Goal: Transaction & Acquisition: Subscribe to service/newsletter

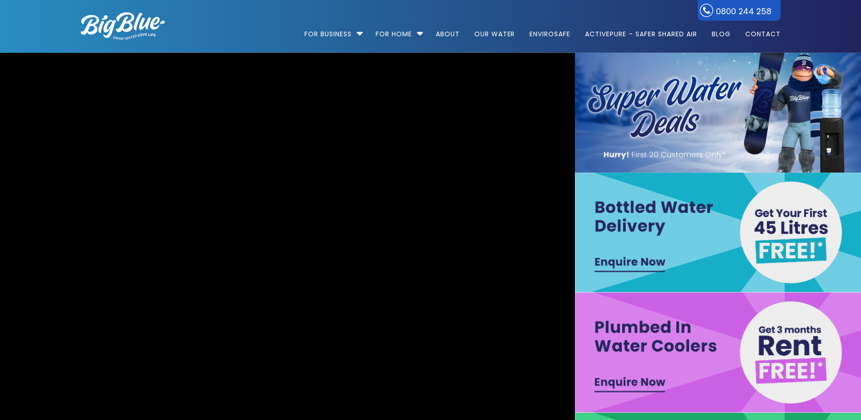
click at [659, 209] on img at bounding box center [719, 233] width 289 height 120
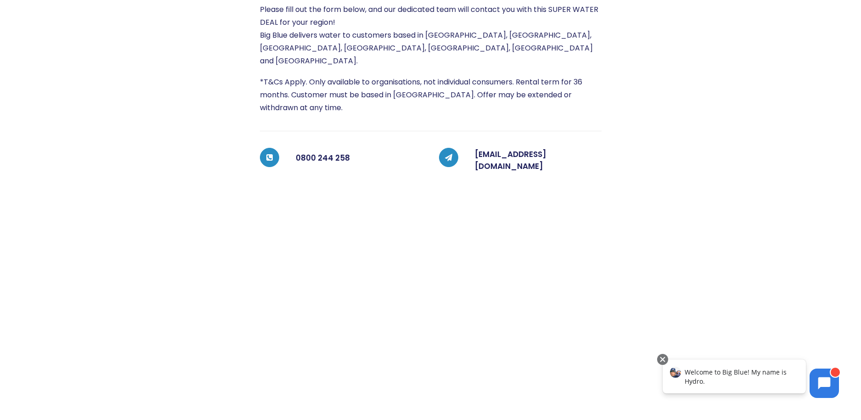
scroll to position [255, 0]
